Goal: Information Seeking & Learning: Learn about a topic

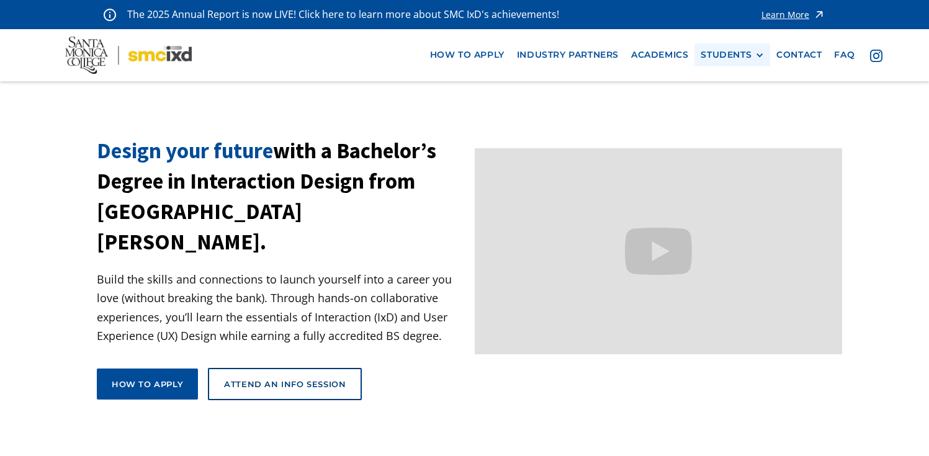
click at [718, 58] on div "STUDENTS" at bounding box center [726, 55] width 51 height 11
click at [724, 107] on link "Current Students" at bounding box center [757, 100] width 112 height 23
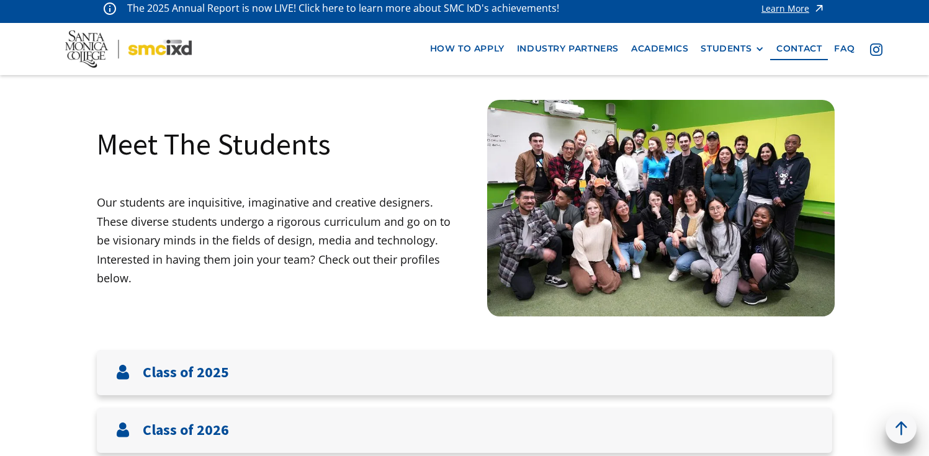
scroll to position [336, 0]
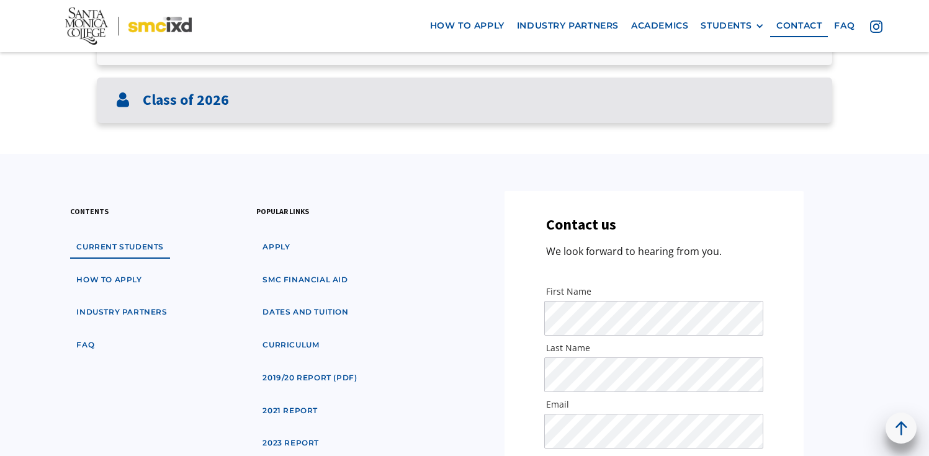
click at [629, 85] on div "Class of 2026" at bounding box center [465, 100] width 736 height 45
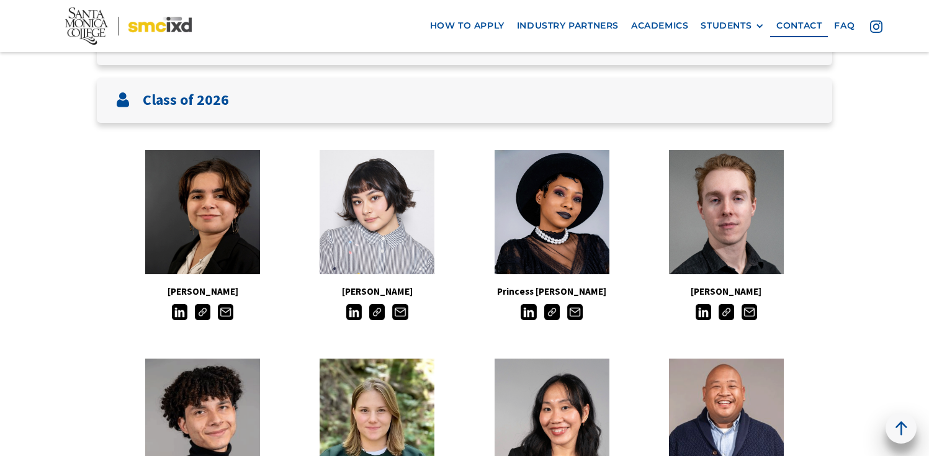
click at [375, 319] on img at bounding box center [377, 312] width 16 height 16
click at [207, 312] on img at bounding box center [203, 312] width 16 height 16
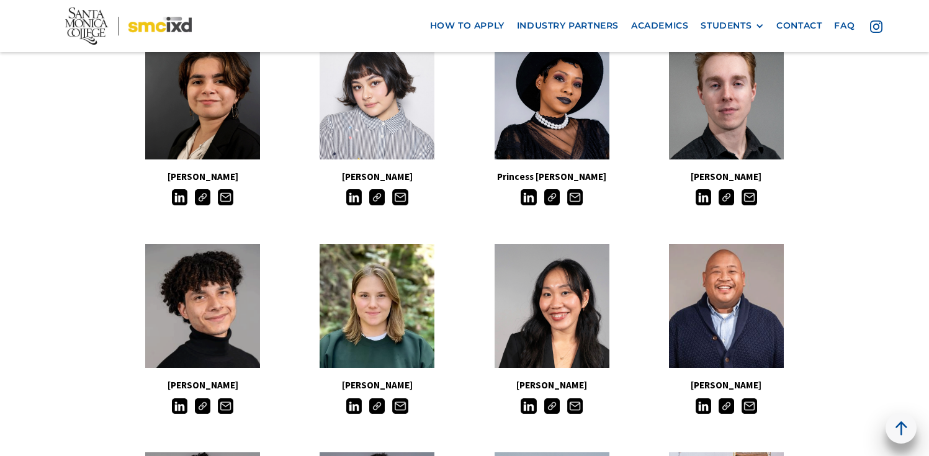
scroll to position [354, 0]
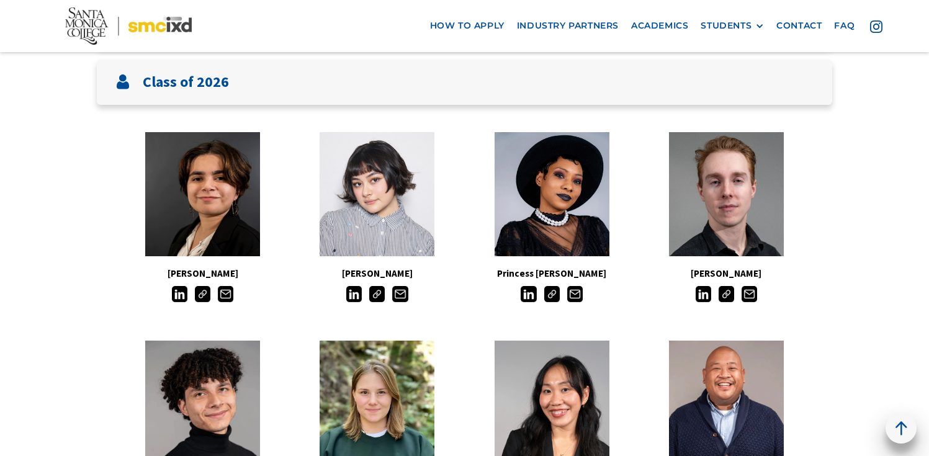
click at [559, 295] on img at bounding box center [552, 294] width 16 height 16
click at [372, 295] on img at bounding box center [377, 294] width 16 height 16
click at [729, 296] on img at bounding box center [727, 294] width 16 height 16
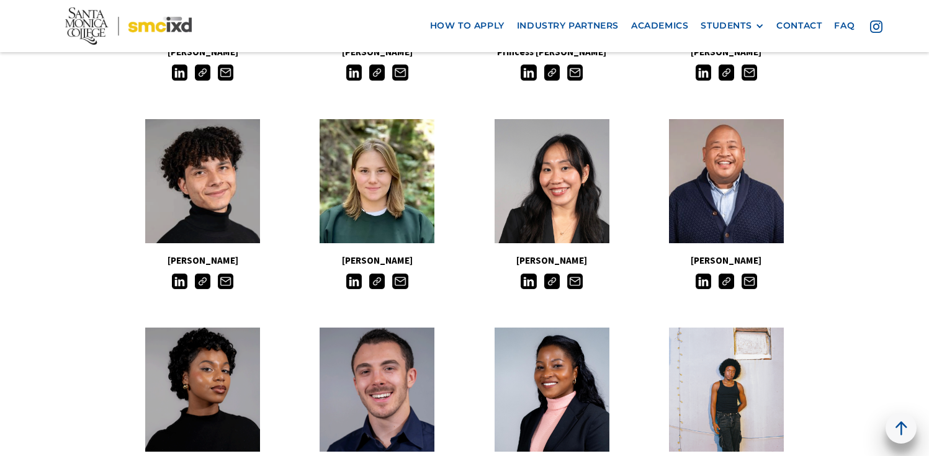
scroll to position [628, 0]
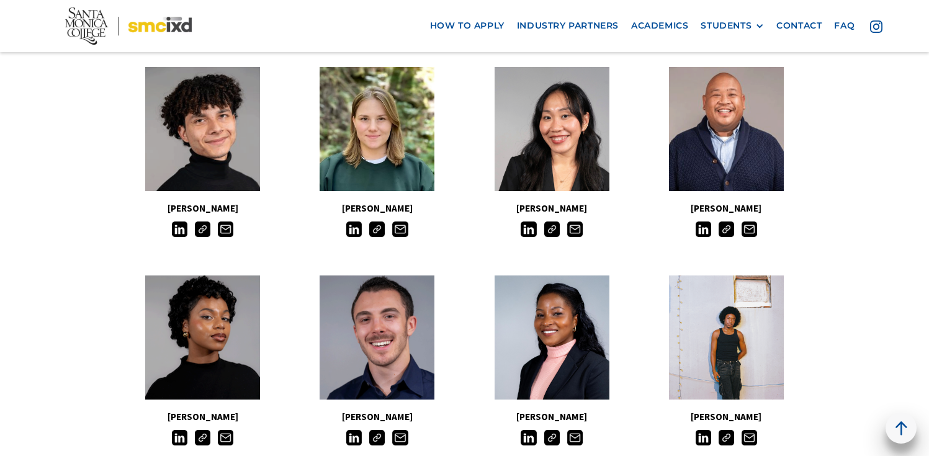
click at [723, 224] on img at bounding box center [727, 230] width 16 height 16
click at [725, 442] on img at bounding box center [727, 438] width 16 height 16
